Goal: Find specific page/section: Find specific page/section

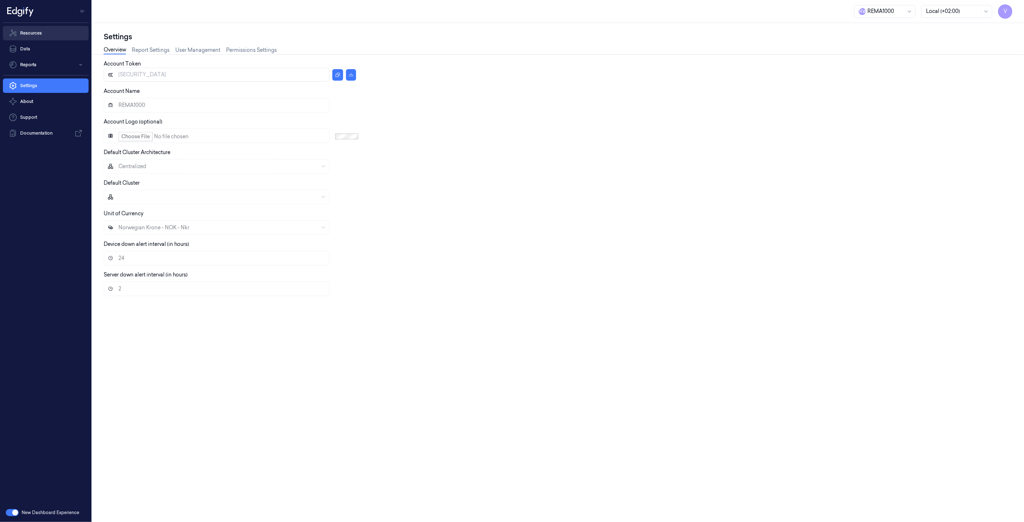
click at [47, 36] on link "Resources" at bounding box center [46, 33] width 86 height 14
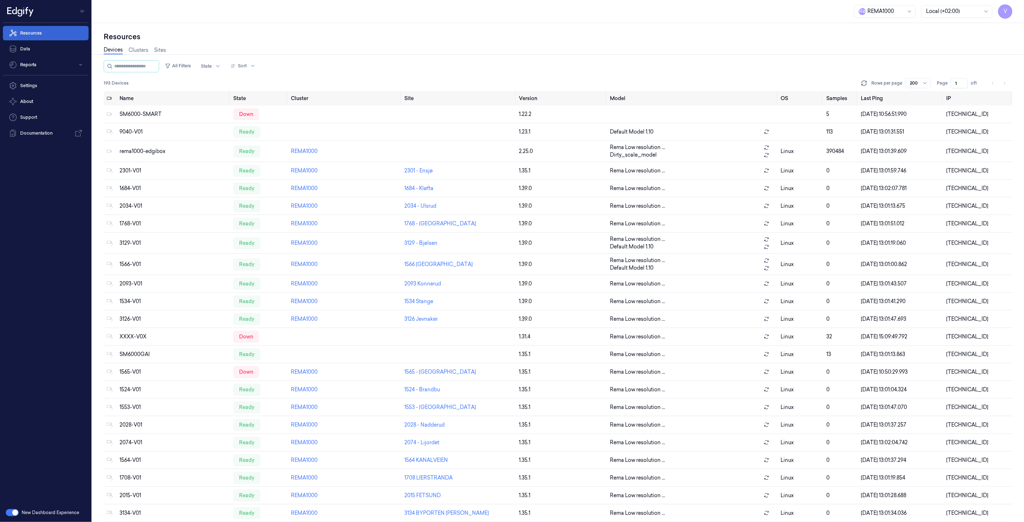
click at [58, 28] on link "Resources" at bounding box center [46, 33] width 86 height 14
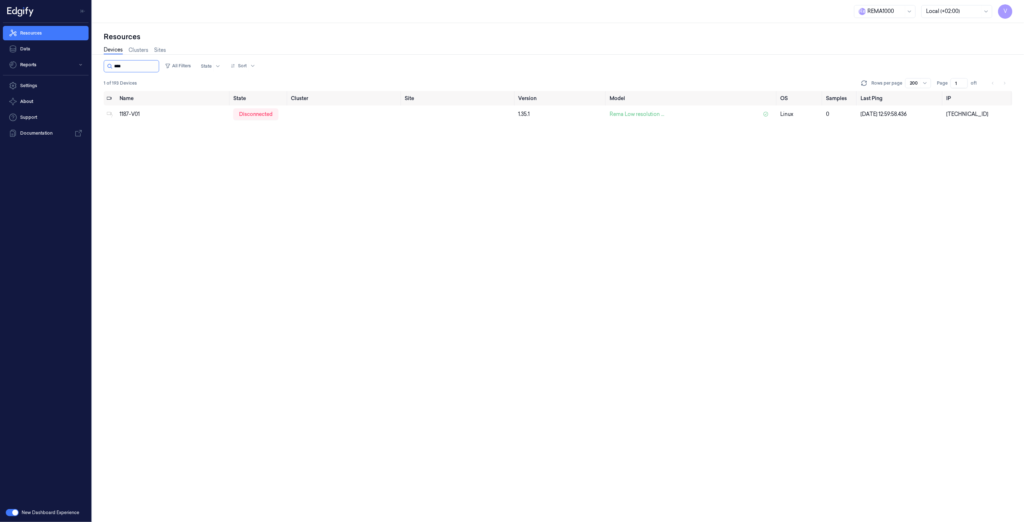
click at [143, 70] on input "string" at bounding box center [135, 67] width 43 height 12
type input "****"
click at [247, 115] on div "disconnected" at bounding box center [255, 114] width 45 height 12
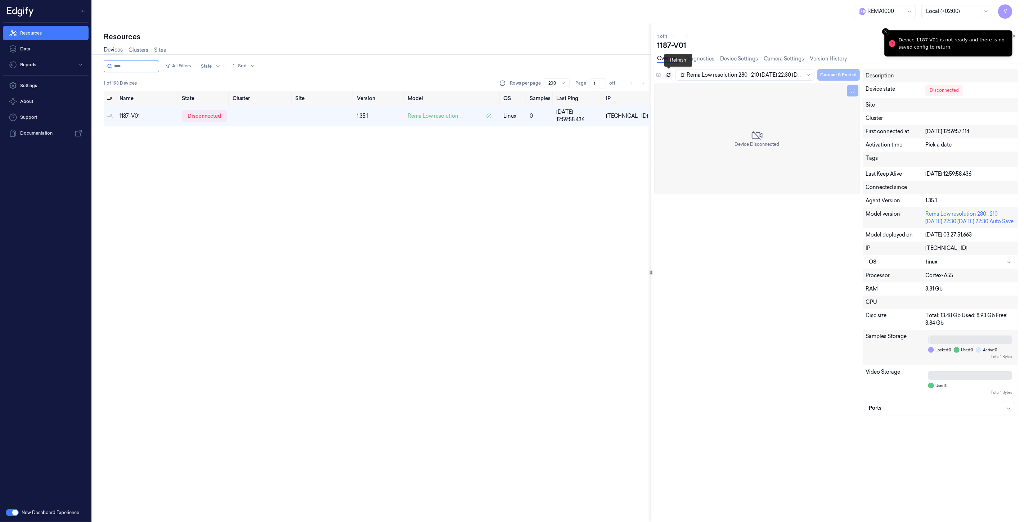
click at [670, 76] on icon at bounding box center [668, 74] width 5 height 5
click at [669, 74] on icon at bounding box center [668, 74] width 5 height 5
click at [340, 174] on div "Name State Cluster Site Version Model OS Samples Last Ping IP 1187-V01 disconne…" at bounding box center [378, 307] width 548 height 432
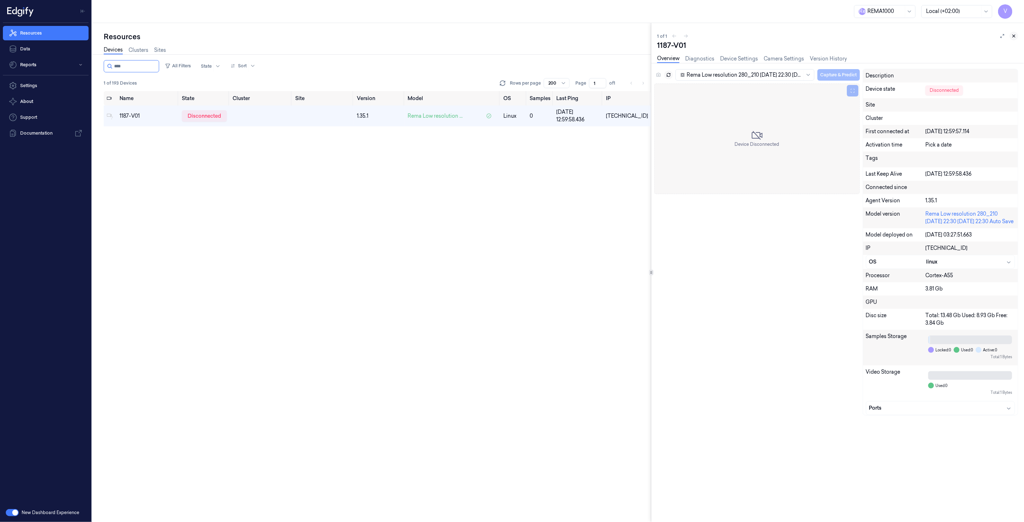
click at [1016, 36] on icon at bounding box center [1014, 36] width 5 height 5
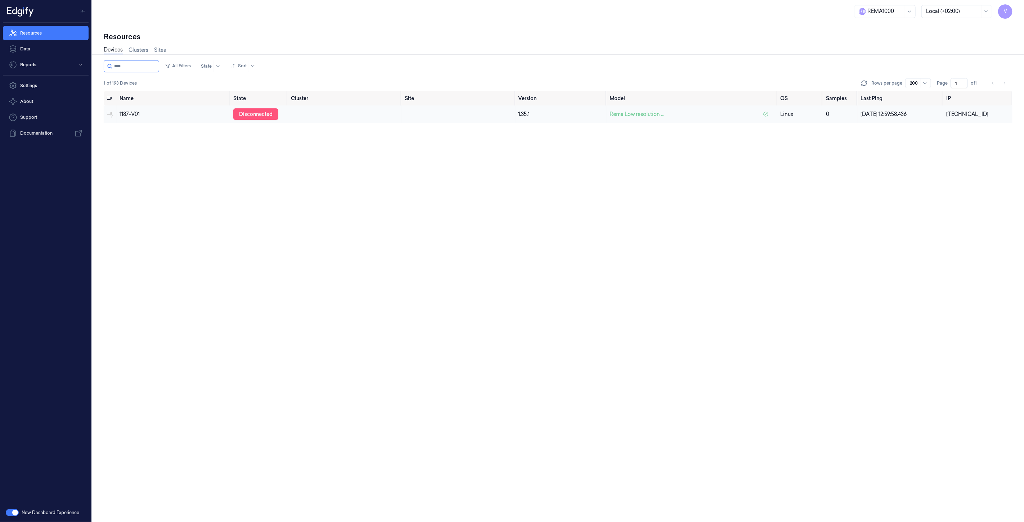
click at [259, 109] on div "disconnected" at bounding box center [255, 114] width 45 height 12
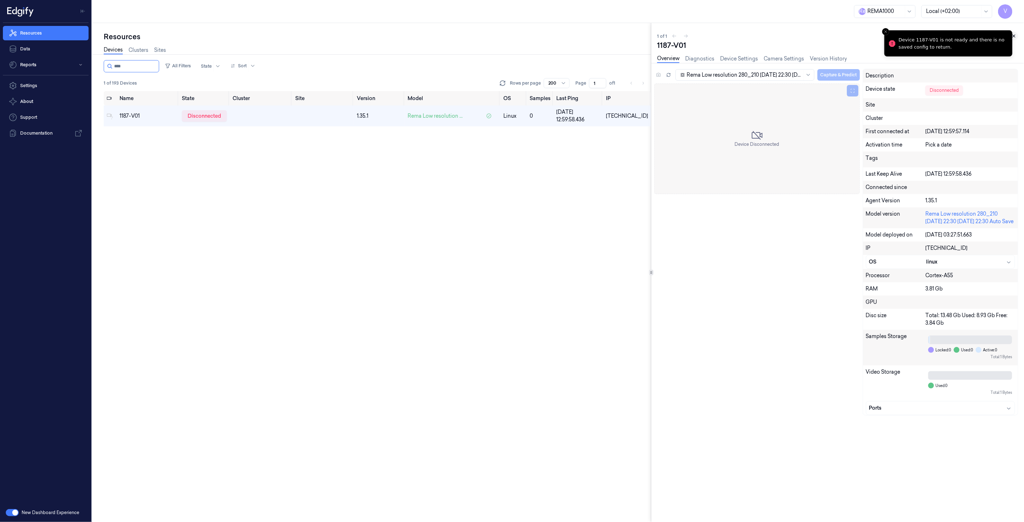
click at [1017, 36] on button at bounding box center [1014, 36] width 9 height 9
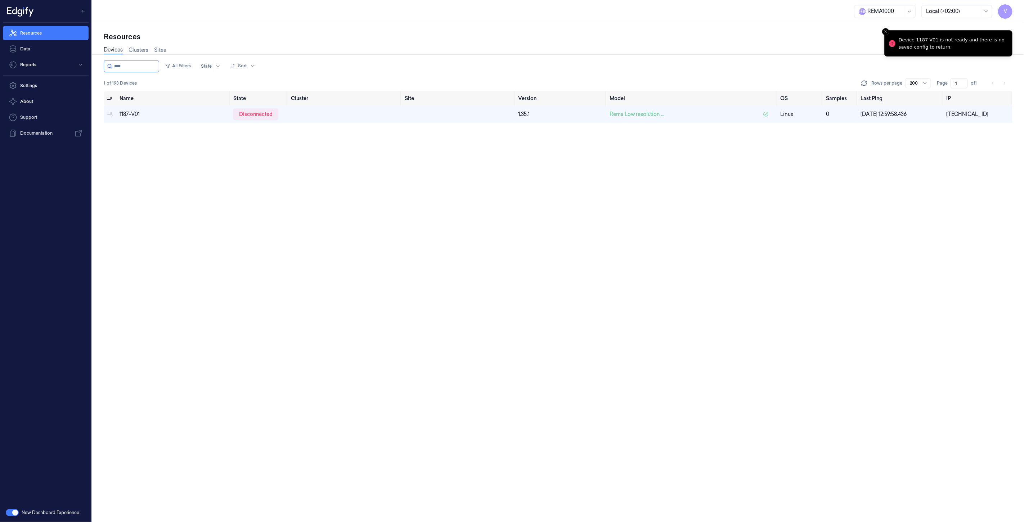
click at [189, 169] on div "Name State Cluster Site Version Model OS Samples Last Ping IP 1187-V01 disconne…" at bounding box center [558, 307] width 909 height 432
click at [134, 67] on input "string" at bounding box center [135, 67] width 43 height 12
click at [260, 110] on div "disconnected" at bounding box center [255, 114] width 45 height 12
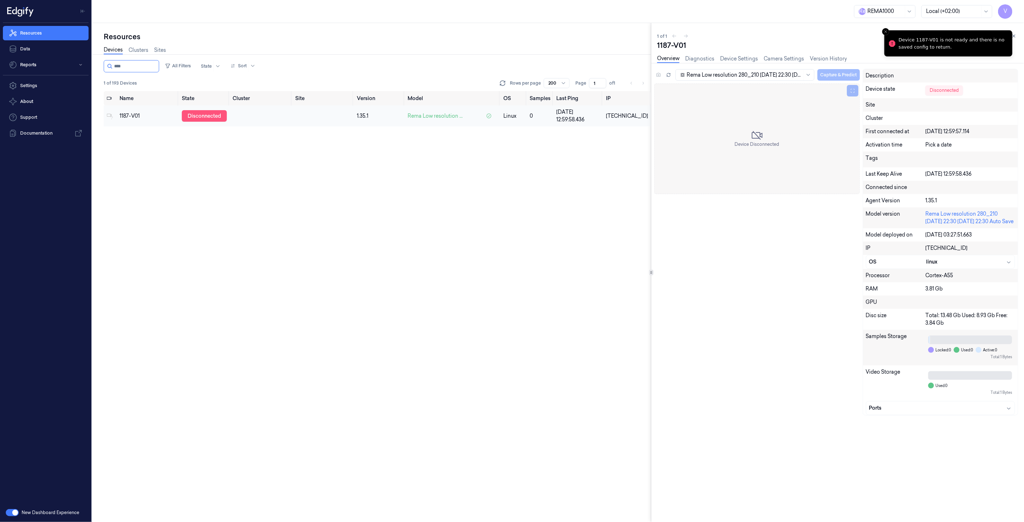
click at [201, 115] on div "disconnected" at bounding box center [204, 116] width 45 height 12
click at [205, 115] on div "disconnected" at bounding box center [204, 116] width 45 height 12
click at [143, 68] on input "string" at bounding box center [135, 67] width 43 height 12
click at [200, 114] on div "disconnected" at bounding box center [204, 116] width 45 height 12
click at [200, 116] on div "disconnected" at bounding box center [204, 116] width 45 height 12
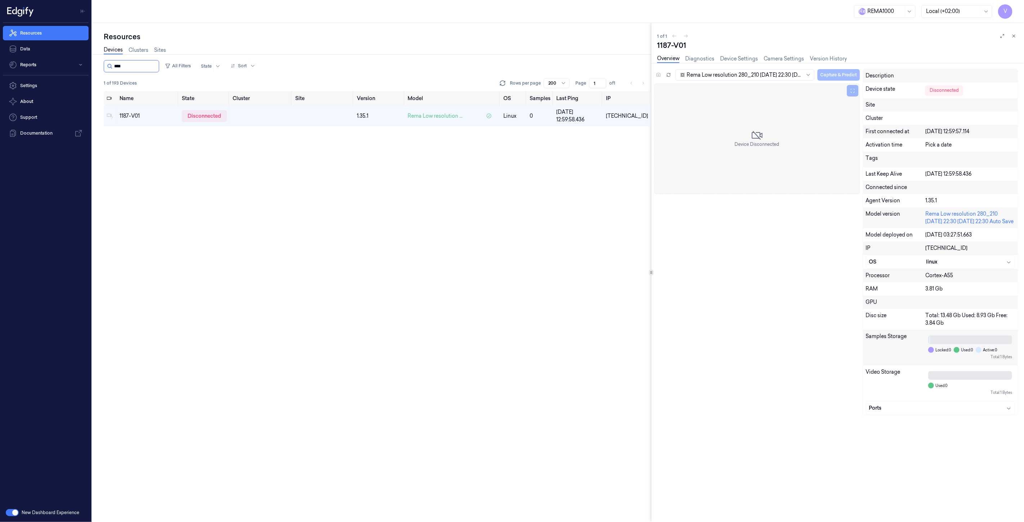
click at [141, 68] on input "string" at bounding box center [135, 67] width 43 height 12
type input "****"
click at [199, 116] on div "ready" at bounding box center [198, 116] width 27 height 12
click at [671, 73] on icon at bounding box center [668, 74] width 5 height 5
click at [1014, 36] on icon at bounding box center [1014, 36] width 3 height 3
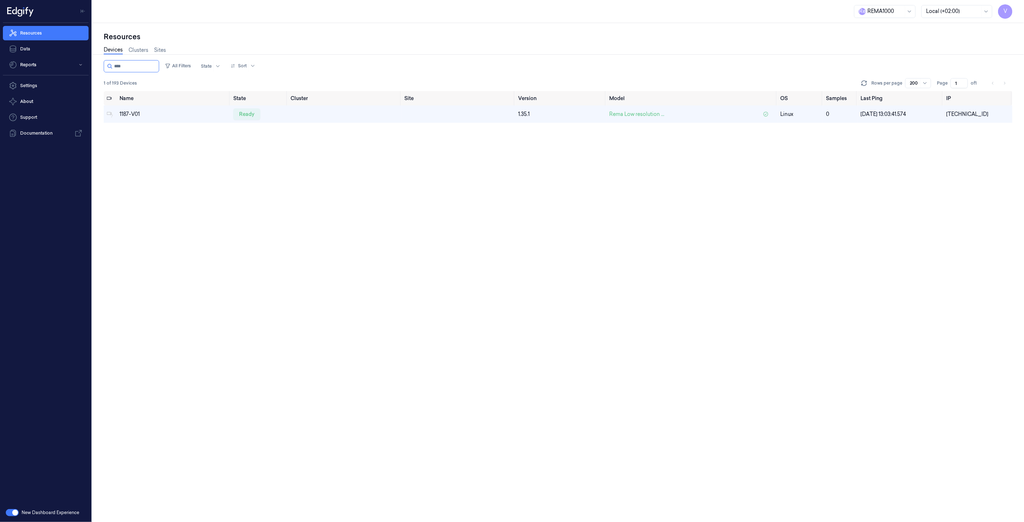
click at [275, 257] on div "Name State Cluster Site Version Model OS Samples Last Ping IP 1187-V01 ready 1.…" at bounding box center [558, 307] width 909 height 432
click at [129, 65] on input "string" at bounding box center [135, 67] width 43 height 12
click at [78, 65] on button "Reports" at bounding box center [46, 65] width 86 height 14
click at [40, 80] on link "Default Report" at bounding box center [51, 79] width 74 height 12
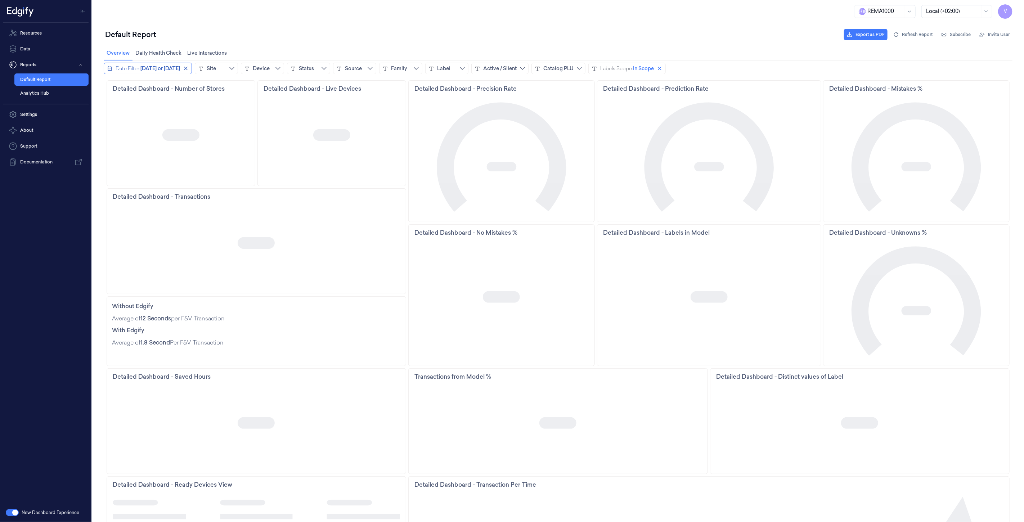
click at [188, 68] on icon "close icon" at bounding box center [186, 68] width 6 height 6
click at [218, 69] on div "Device" at bounding box center [221, 67] width 17 height 7
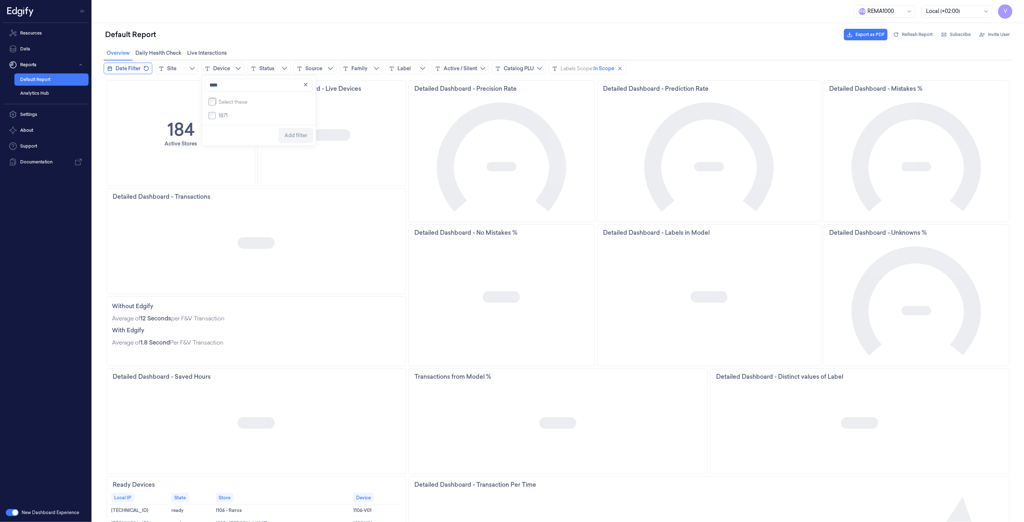
type input "****"
click at [286, 137] on span "Add filter" at bounding box center [295, 135] width 23 height 6
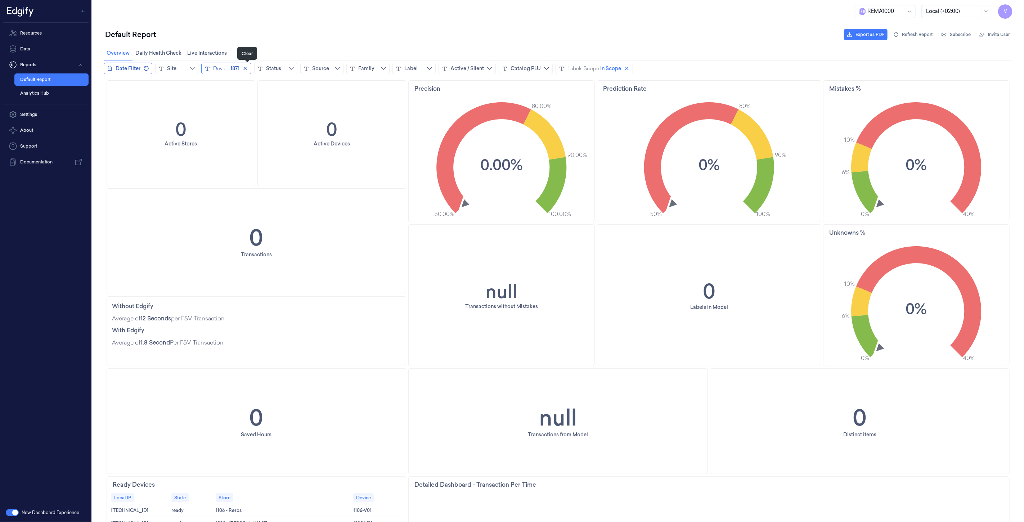
click at [246, 68] on icon "close icon" at bounding box center [245, 68] width 4 height 4
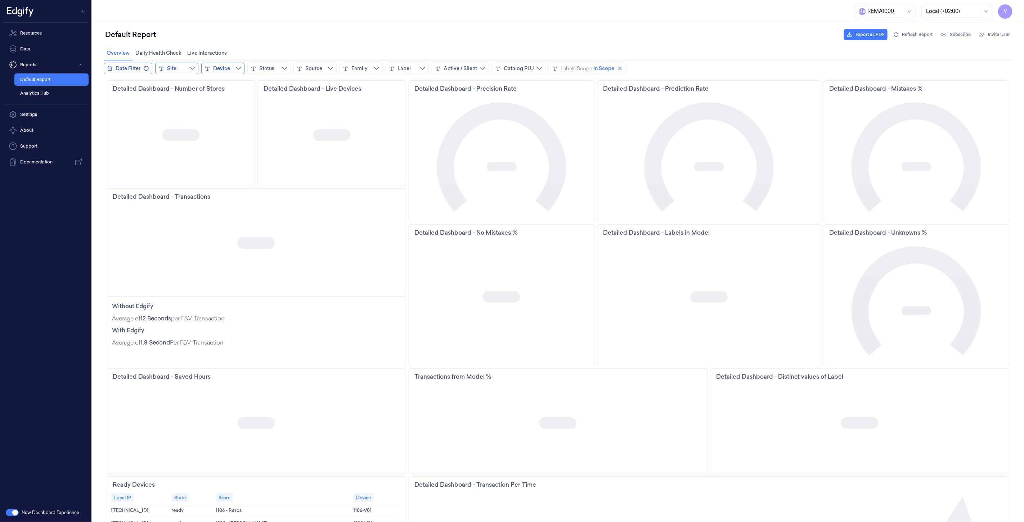
click at [180, 66] on button "Site" at bounding box center [176, 68] width 43 height 12
type input "****"
click at [44, 36] on link "Resources" at bounding box center [46, 33] width 86 height 14
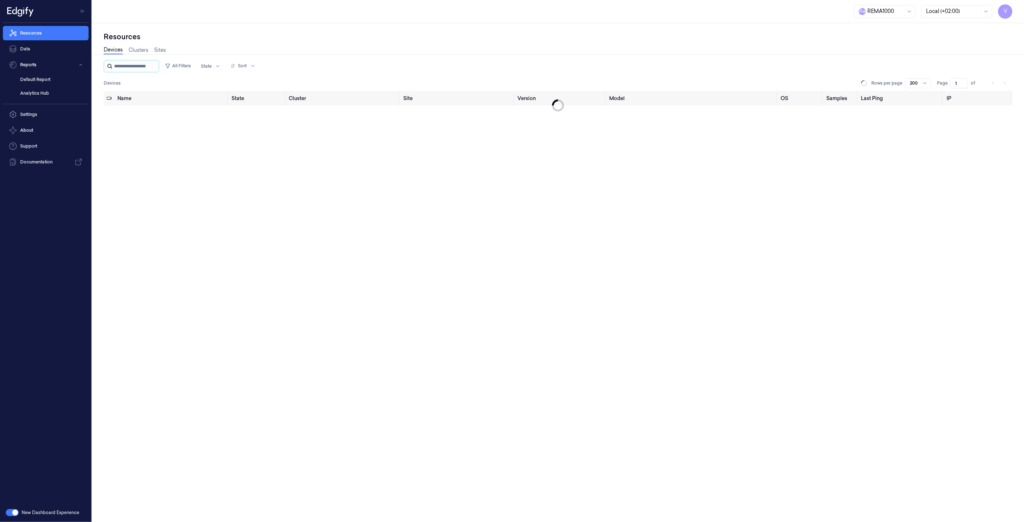
click at [122, 62] on input "string" at bounding box center [135, 67] width 43 height 12
type input "****"
click at [33, 63] on button "Reports" at bounding box center [46, 65] width 86 height 14
